Goal: Obtain resource: Download file/media

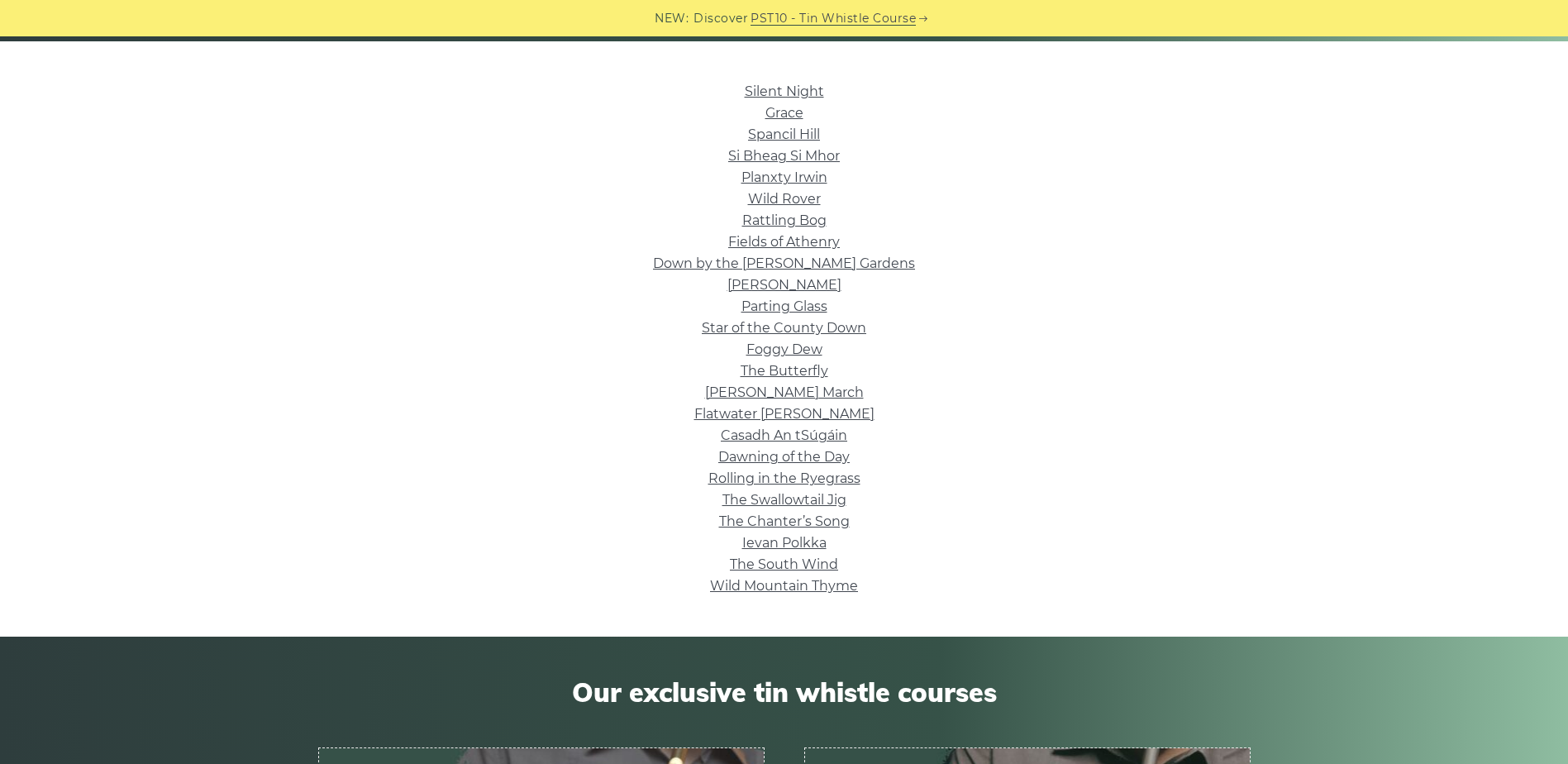
scroll to position [413, 0]
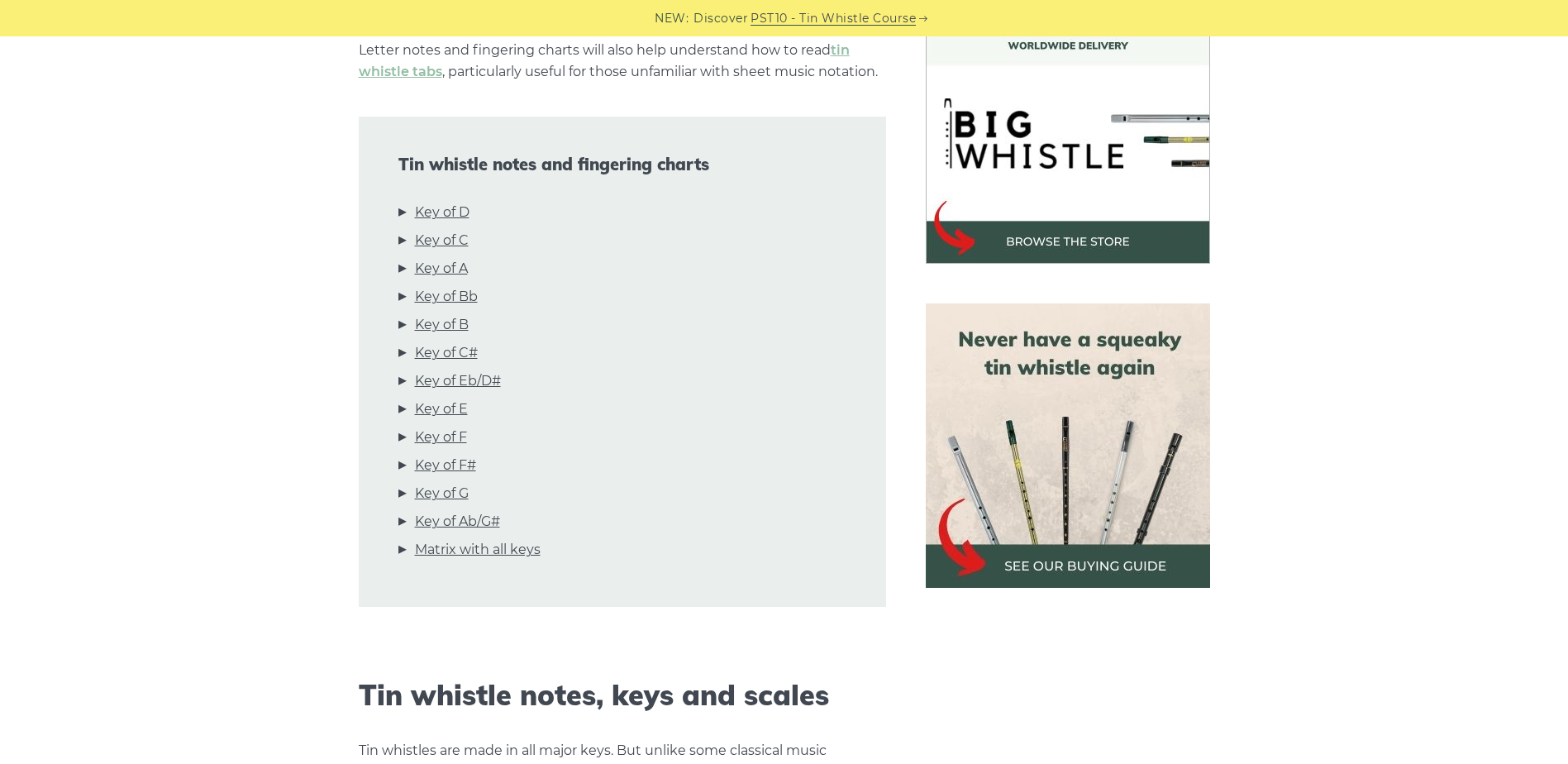
scroll to position [496, 0]
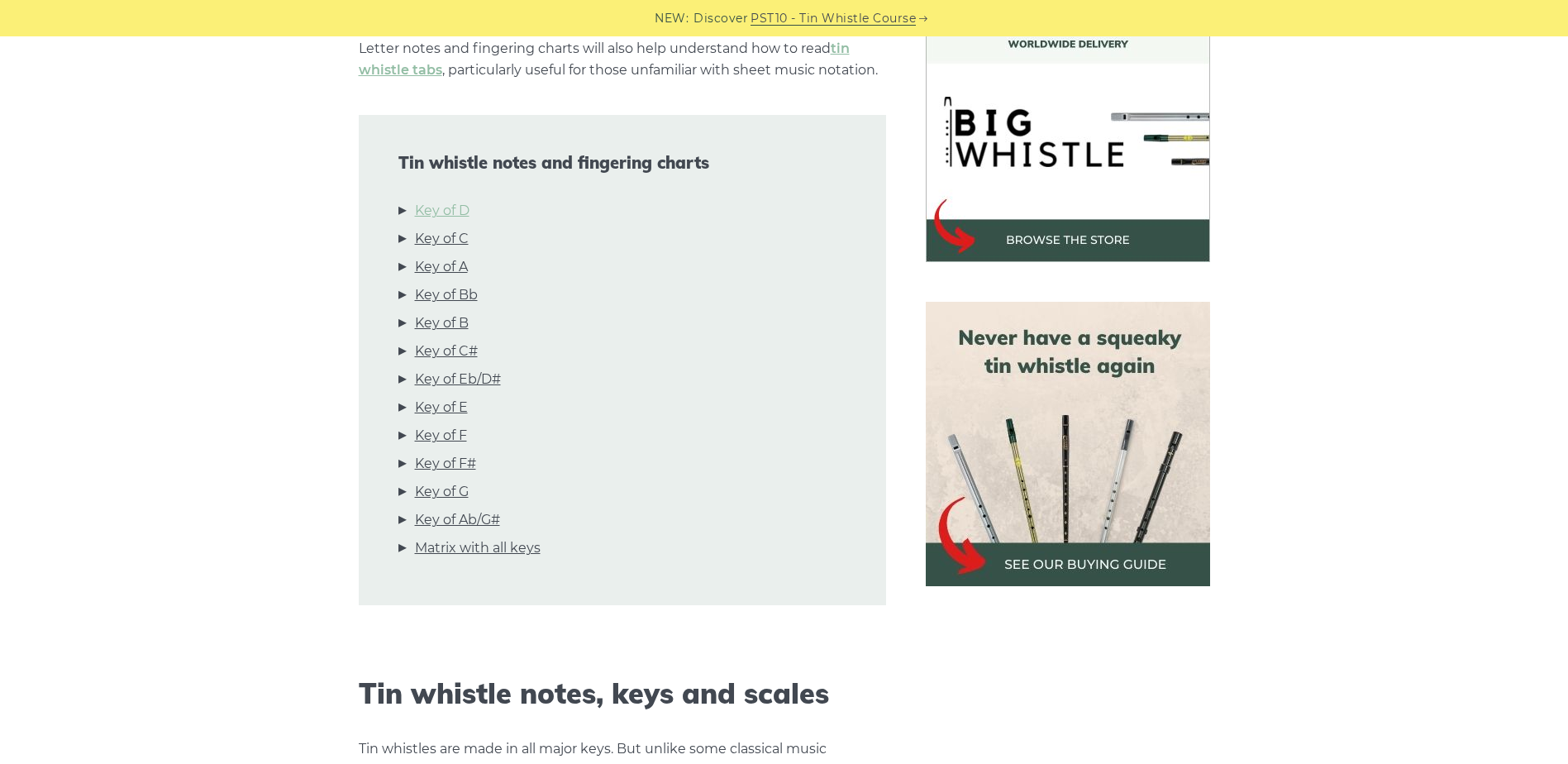
click at [441, 211] on link "Key of D" at bounding box center [442, 211] width 55 height 21
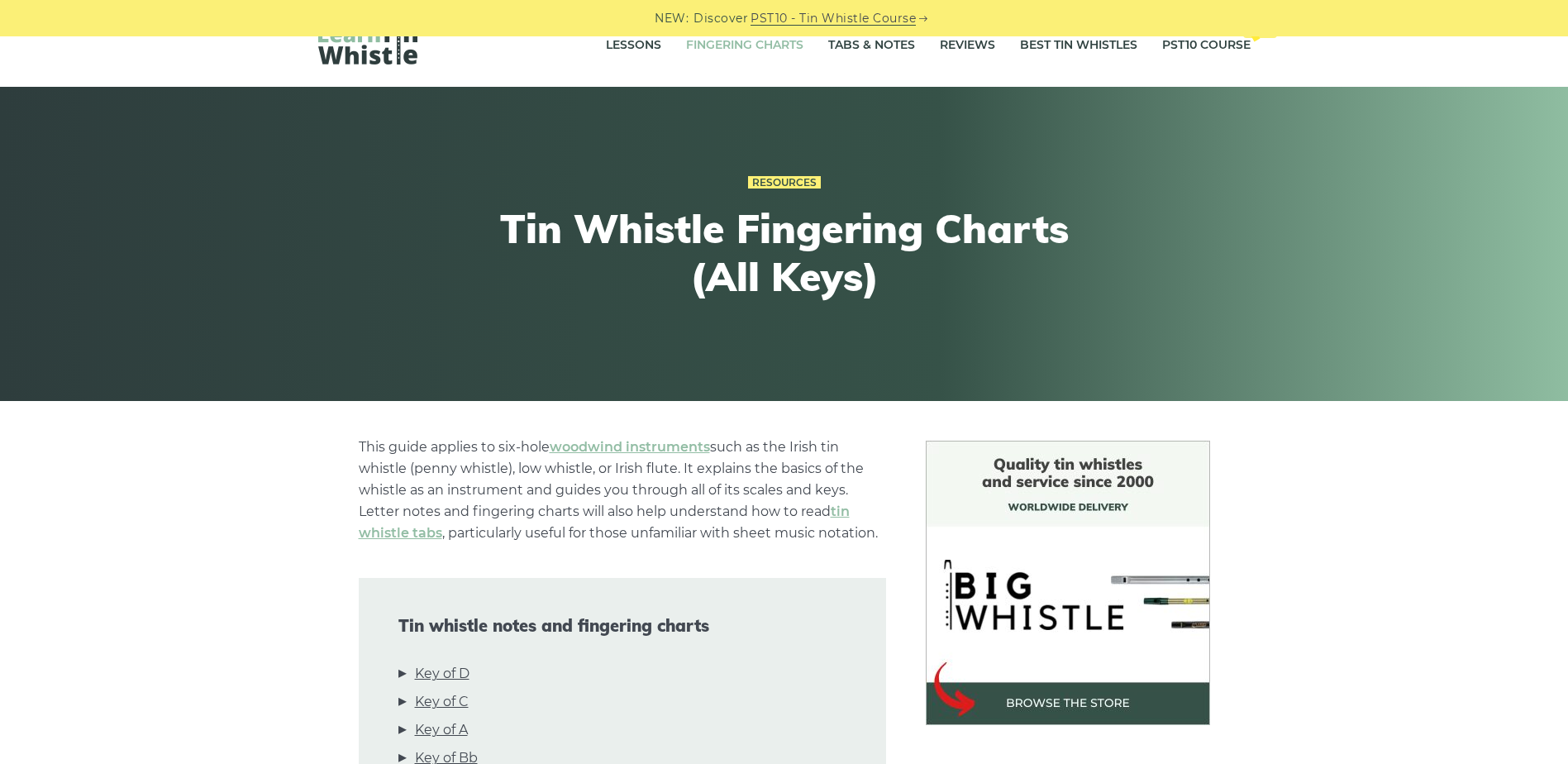
scroll to position [0, 0]
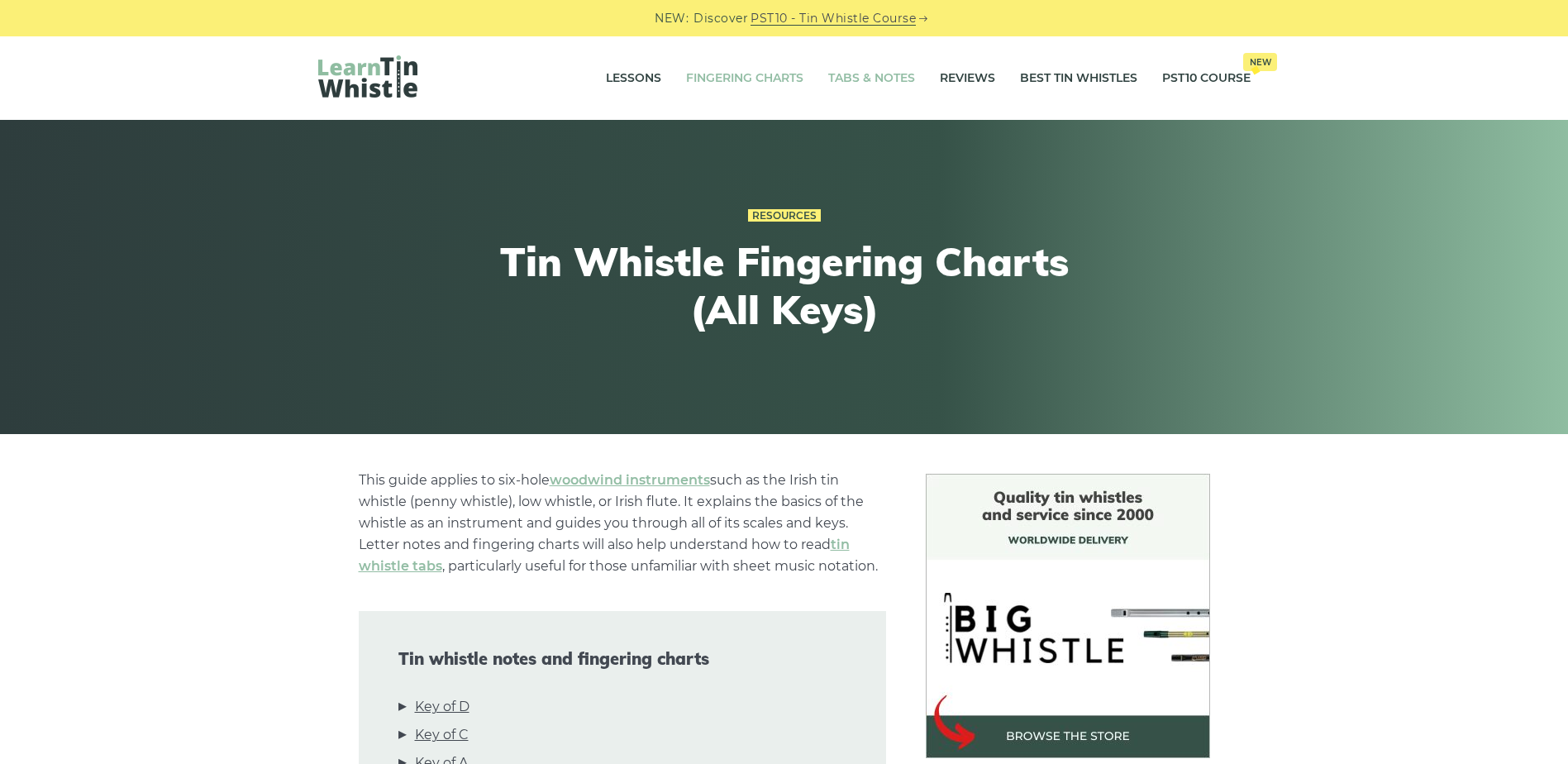
click at [870, 79] on link "Tabs & Notes" at bounding box center [872, 78] width 87 height 41
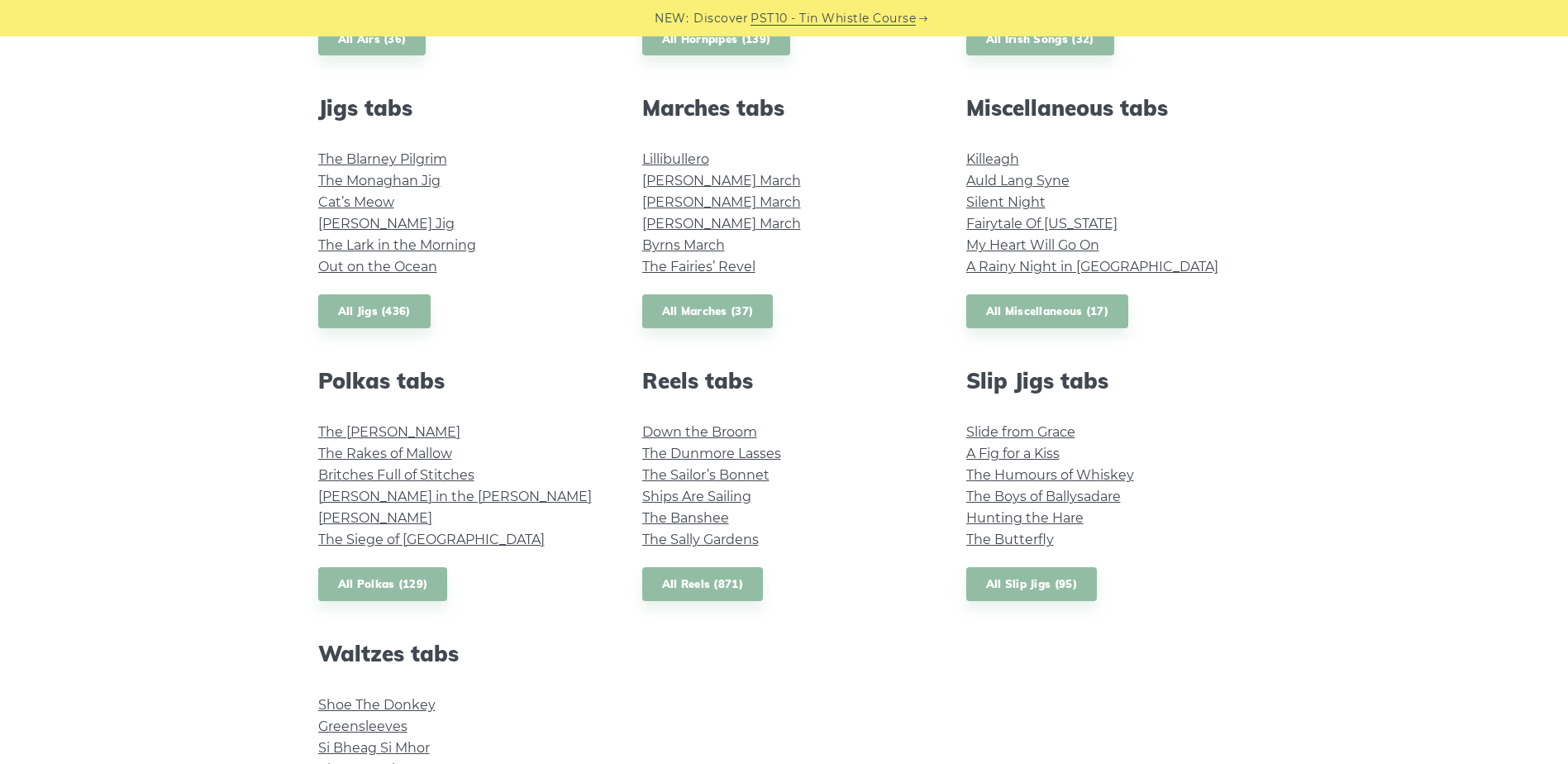
scroll to position [909, 0]
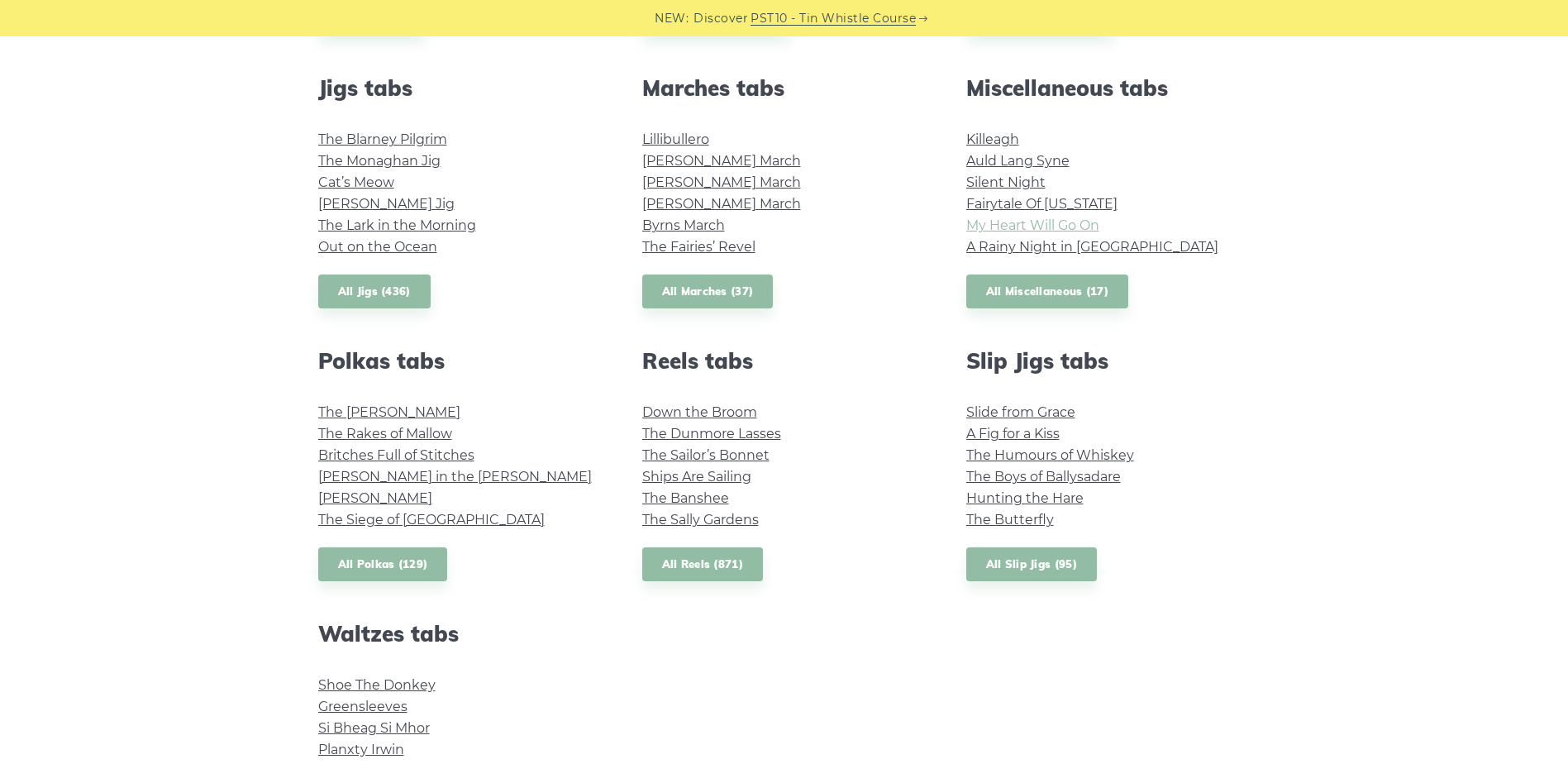
click at [1036, 226] on link "My Heart Will Go On" at bounding box center [1032, 225] width 133 height 15
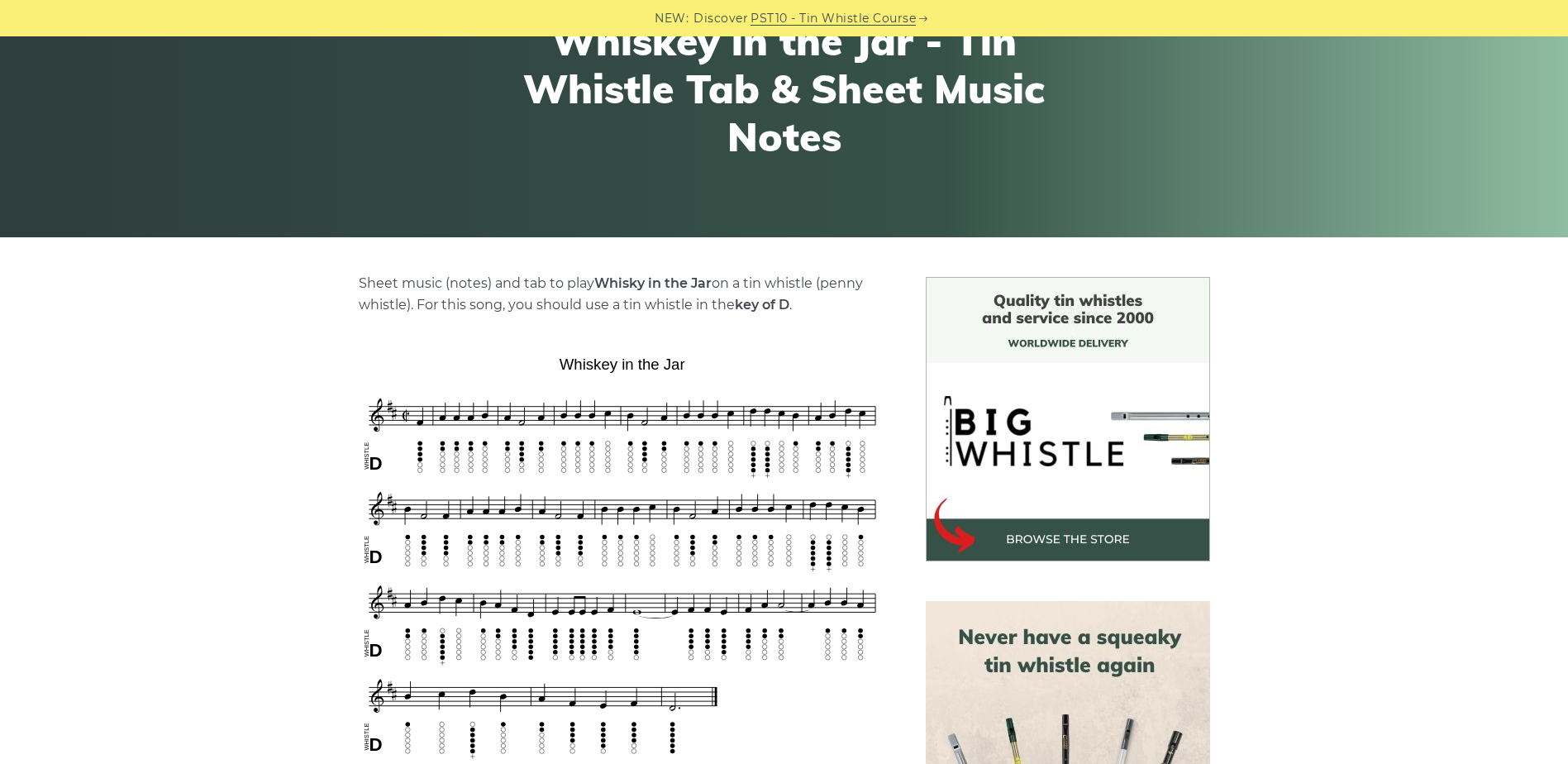
scroll to position [413, 0]
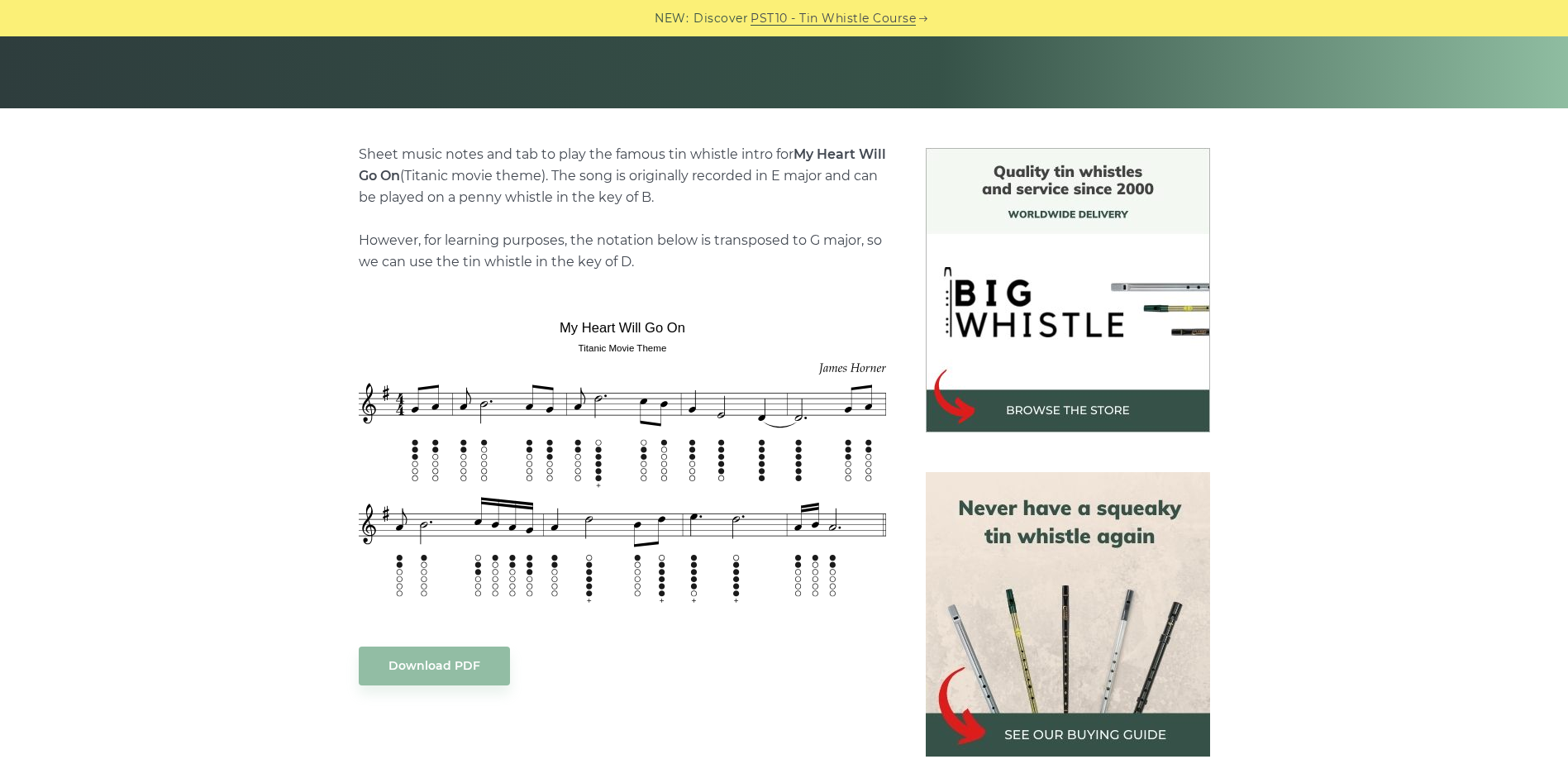
scroll to position [413, 0]
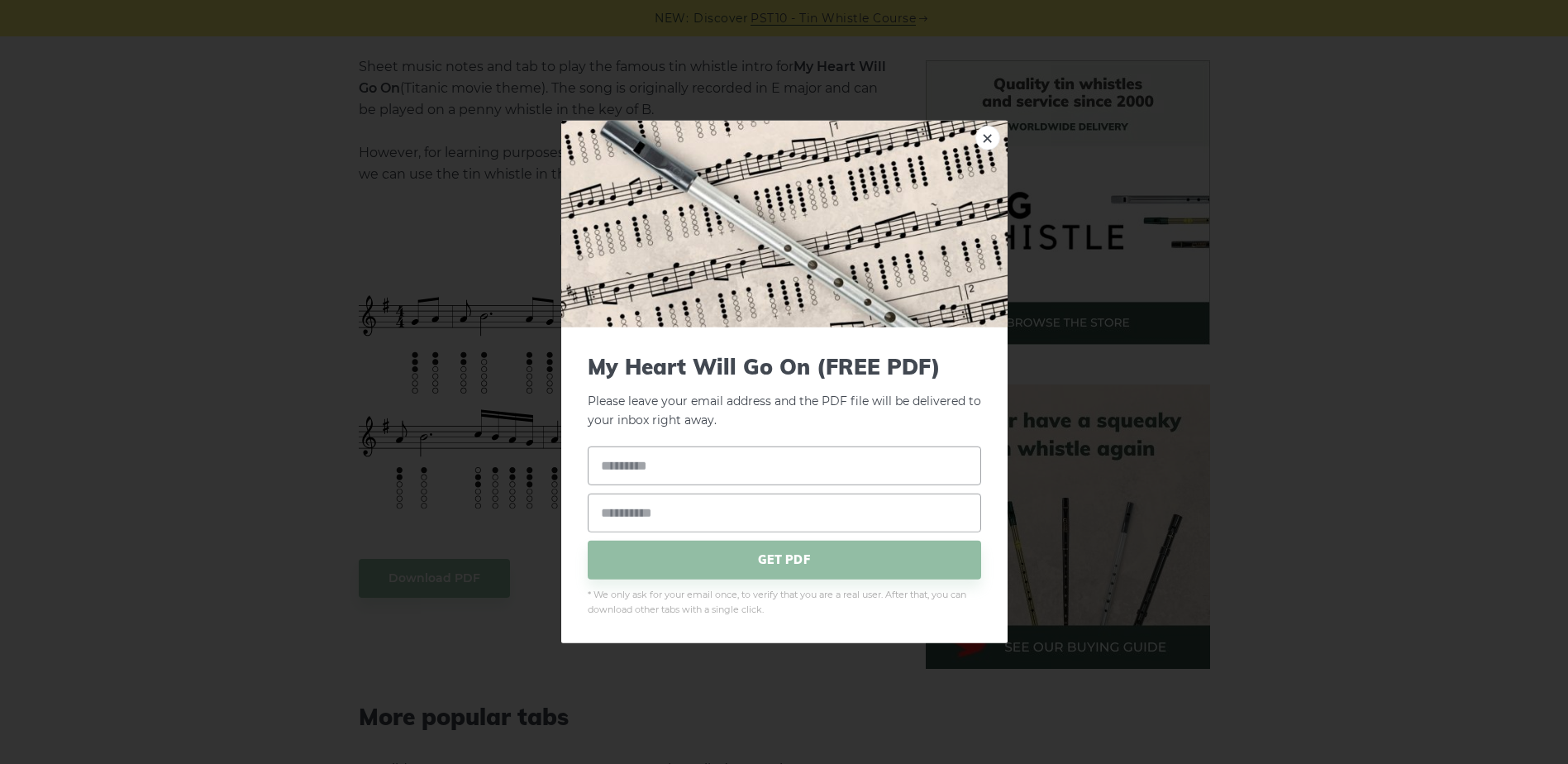
click at [238, 340] on div "× My Heart Will Go On (FREE PDF) Please leave your email address and the PDF fi…" at bounding box center [784, 382] width 1568 height 764
click at [978, 143] on link "×" at bounding box center [987, 138] width 25 height 25
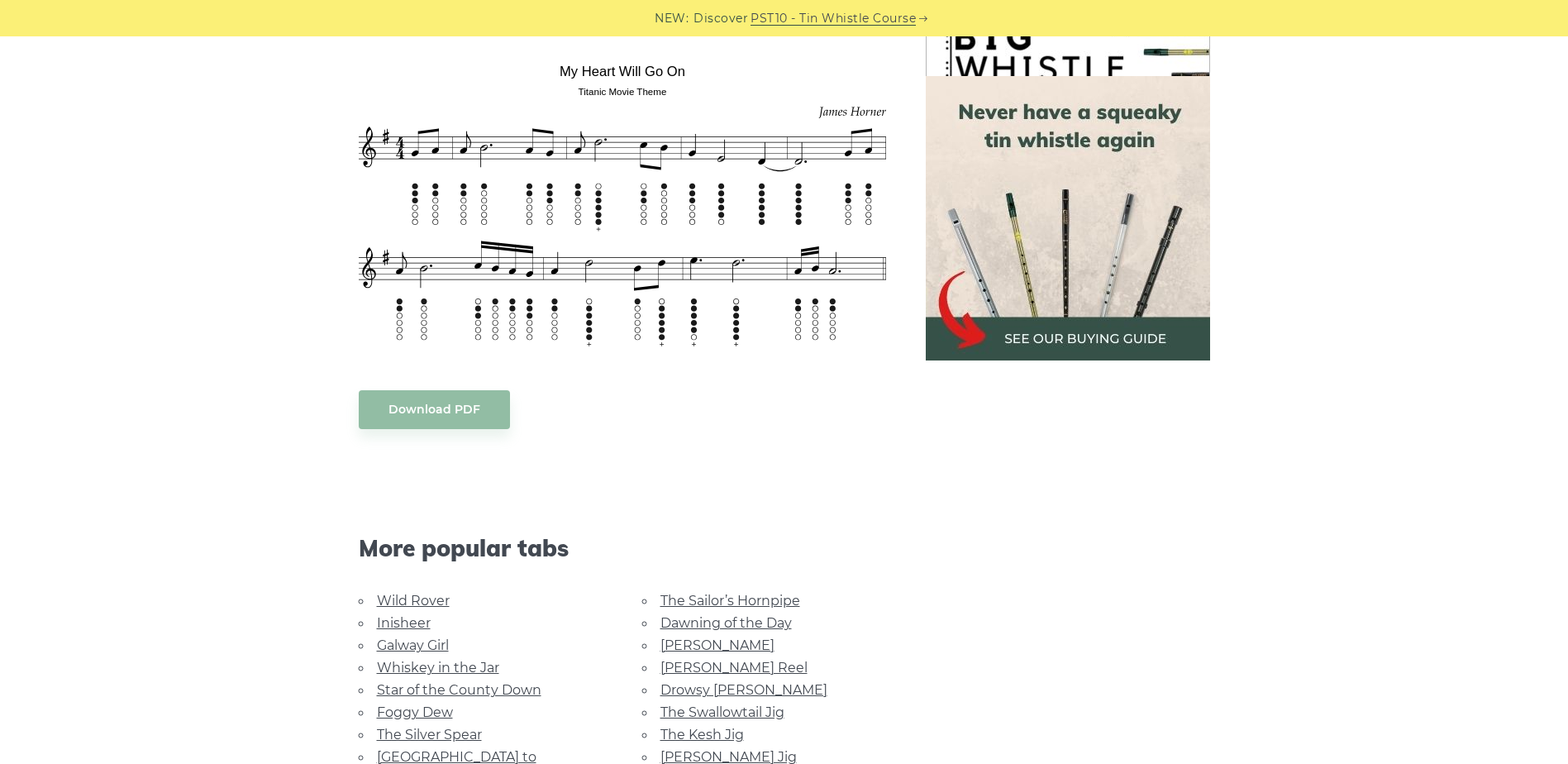
scroll to position [909, 0]
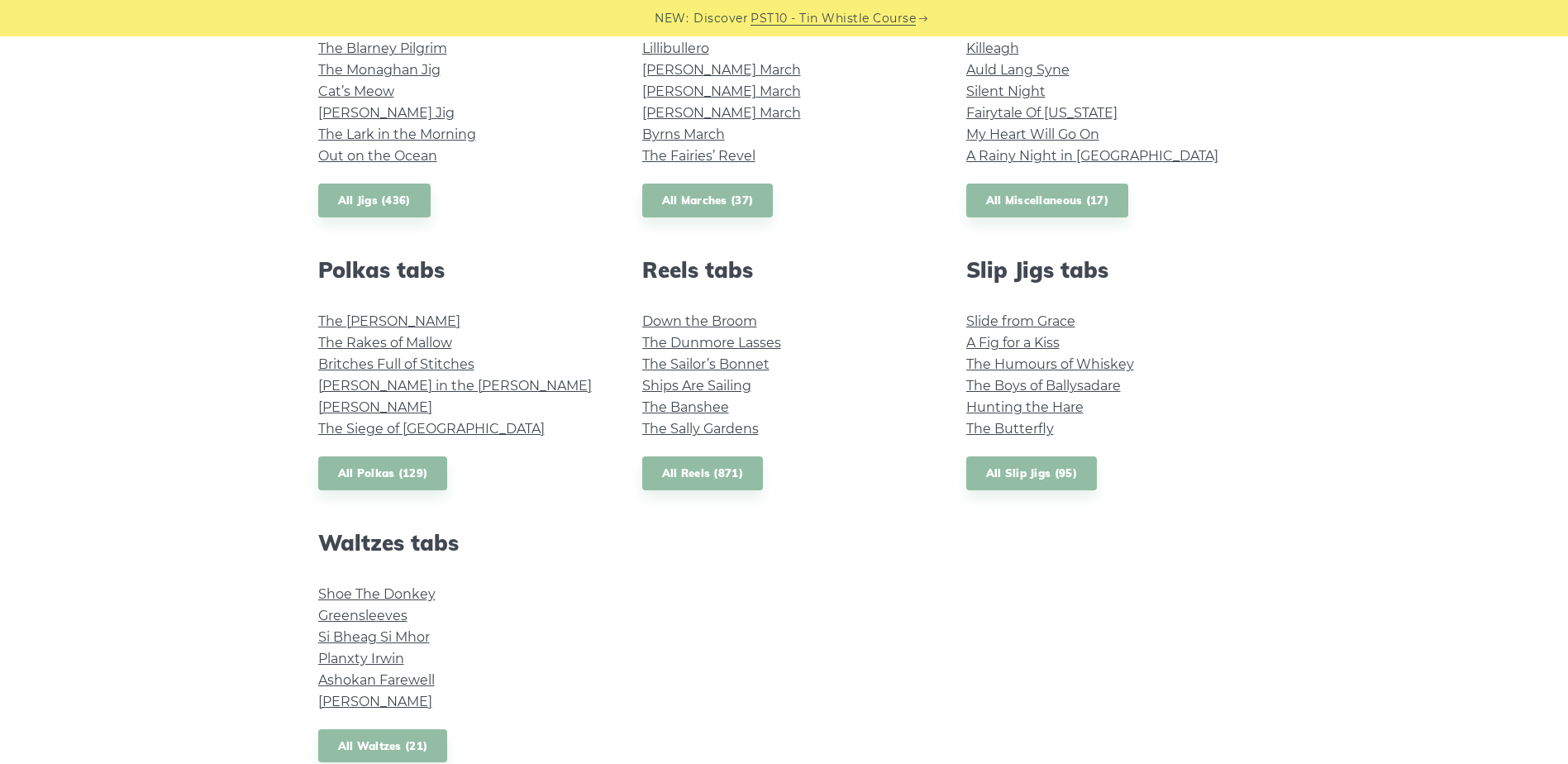
scroll to position [909, 0]
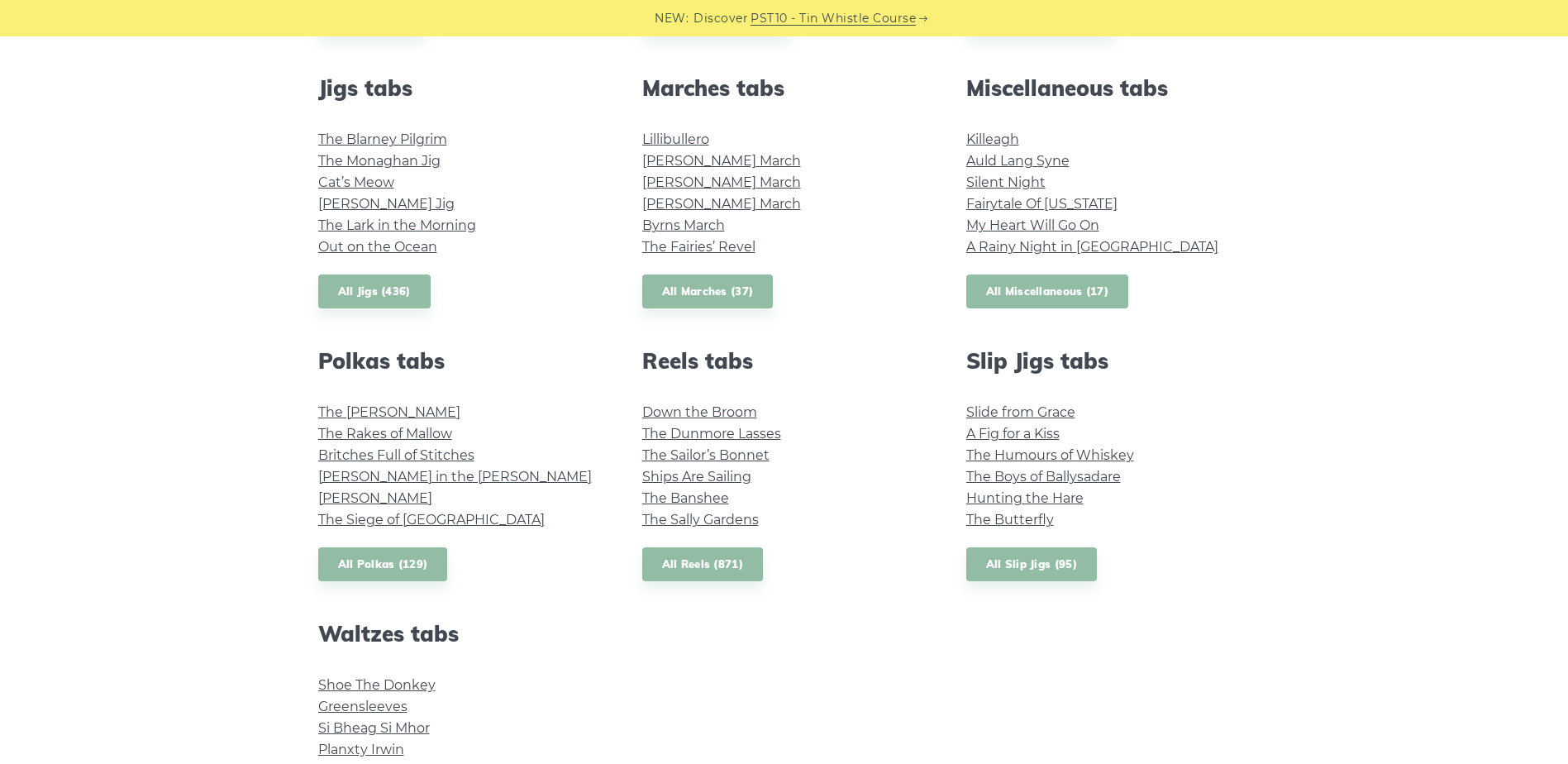
click at [1012, 285] on link "All Miscellaneous (17)" at bounding box center [1047, 291] width 163 height 34
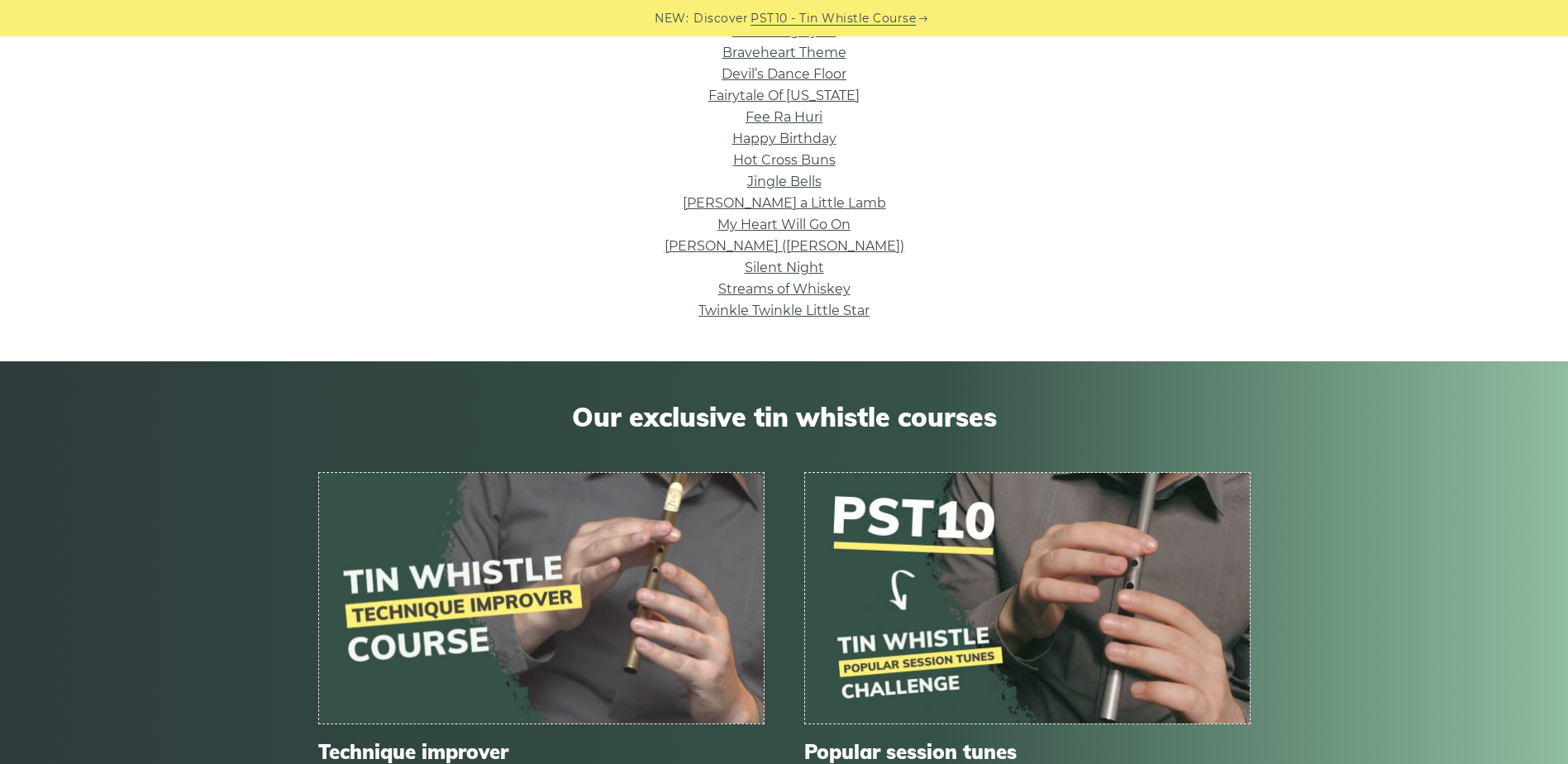
scroll to position [330, 0]
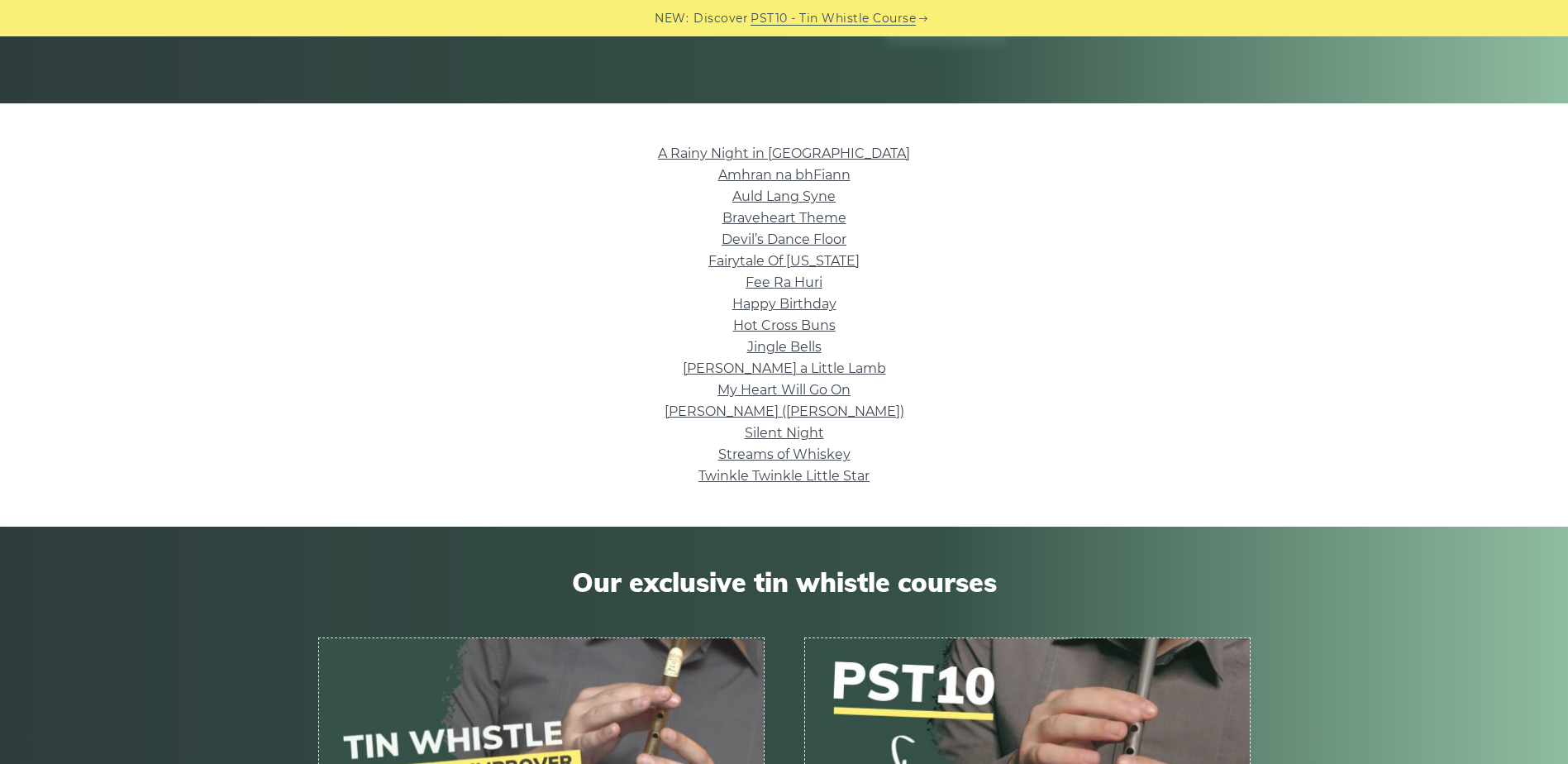
click at [798, 209] on li "Braveheart Theme" at bounding box center [784, 218] width 932 height 21
click at [800, 216] on link "Braveheart Theme" at bounding box center [784, 218] width 124 height 15
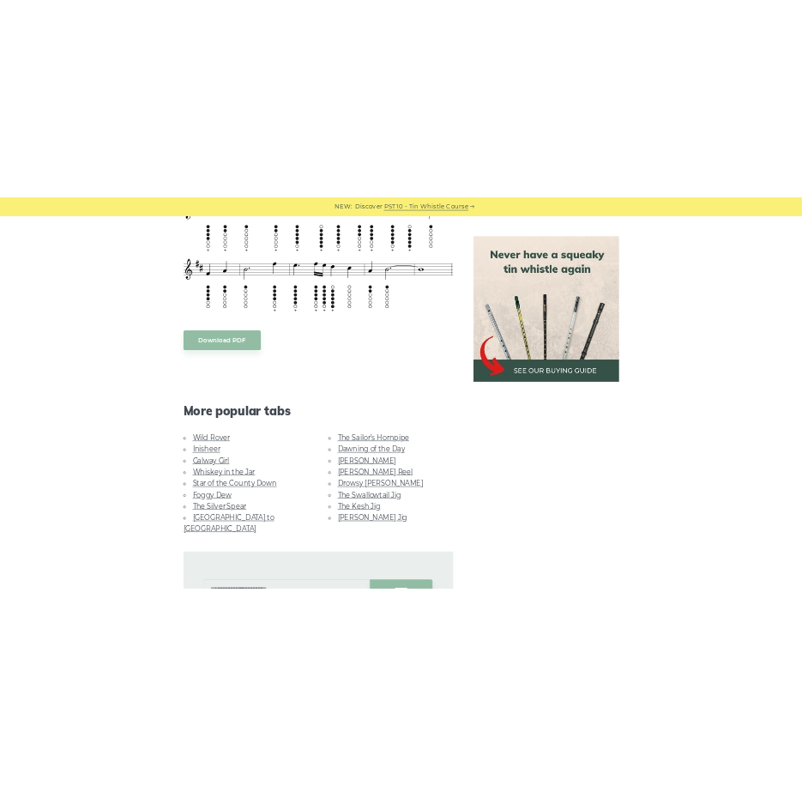
scroll to position [858, 0]
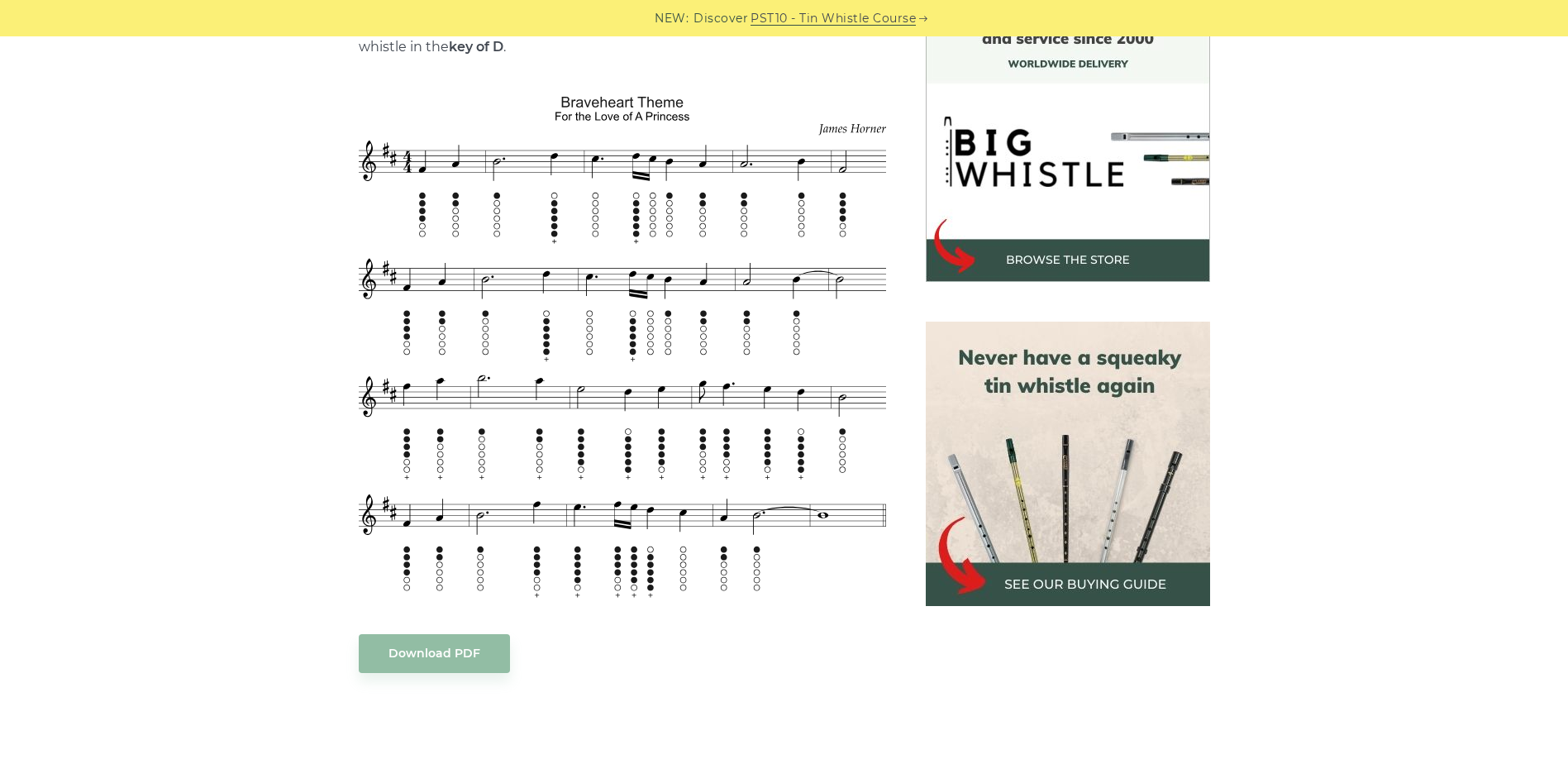
scroll to position [496, 0]
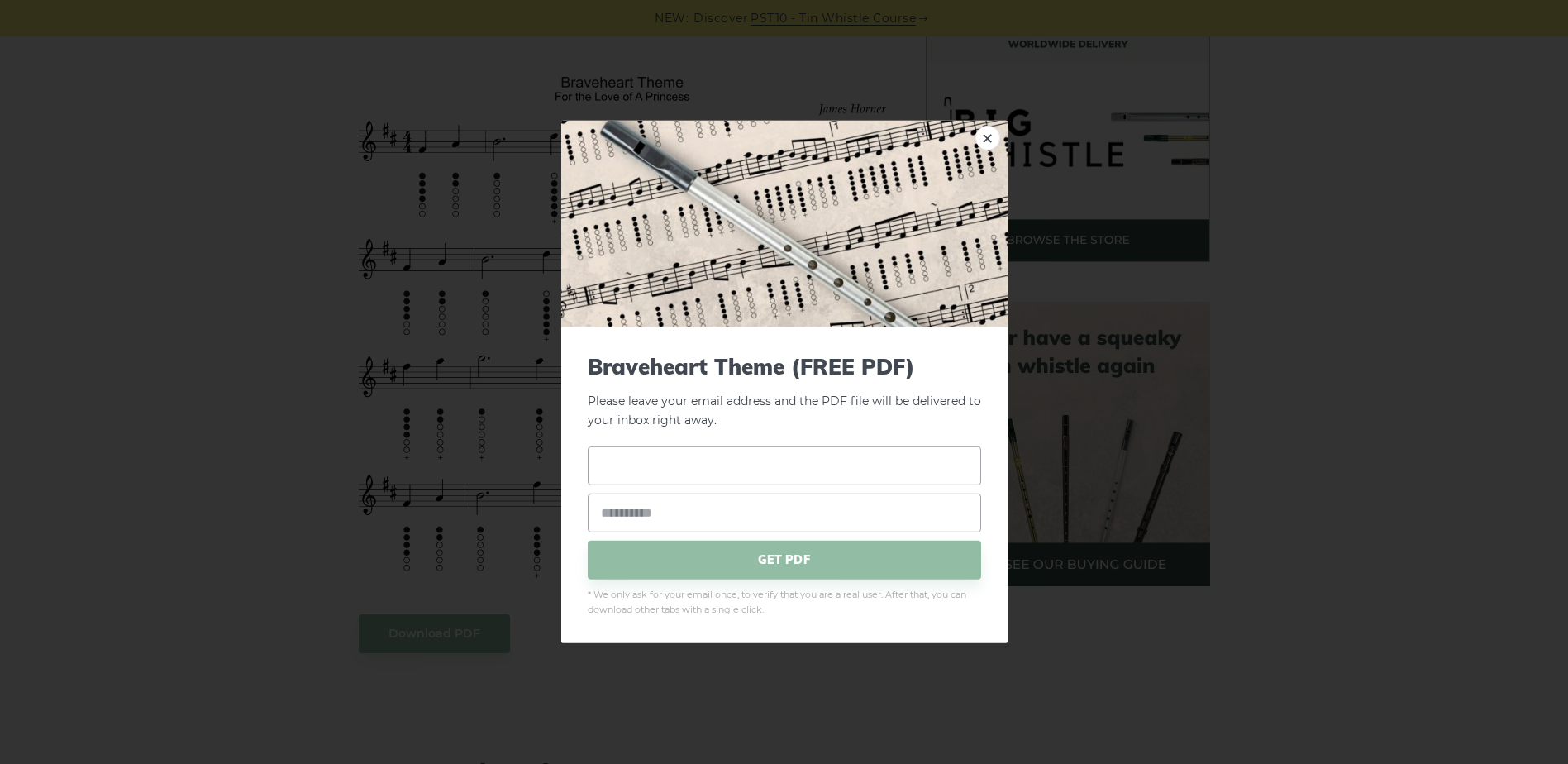
click at [715, 461] on input "text" at bounding box center [784, 464] width 393 height 39
type input "**********"
click at [668, 501] on input "email" at bounding box center [784, 512] width 393 height 39
type input "**********"
click at [757, 547] on span "GET PDF" at bounding box center [784, 559] width 393 height 39
